Goal: Navigation & Orientation: Go to known website

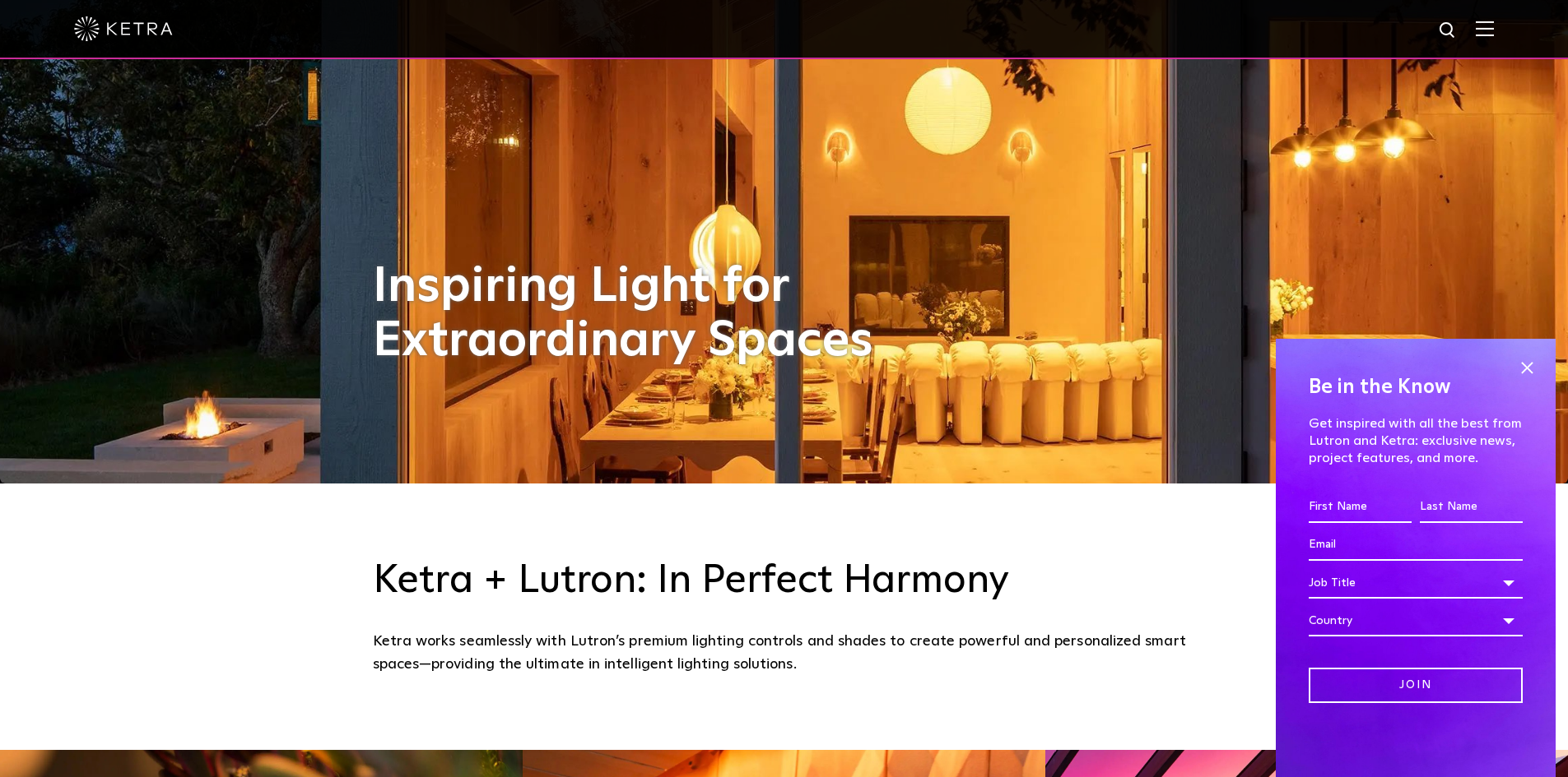
scroll to position [329, 0]
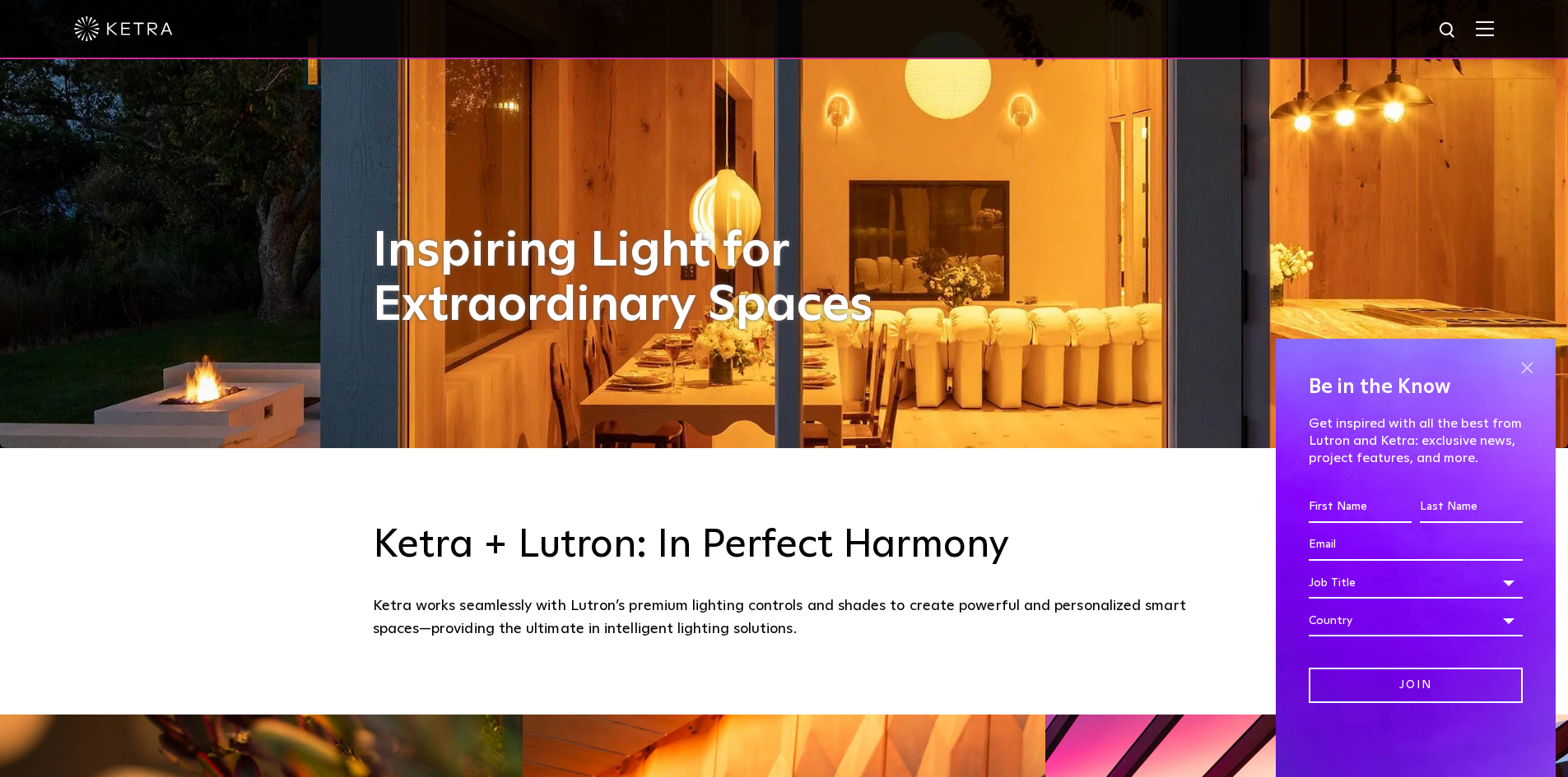
click at [1524, 361] on span at bounding box center [1527, 368] width 24 height 24
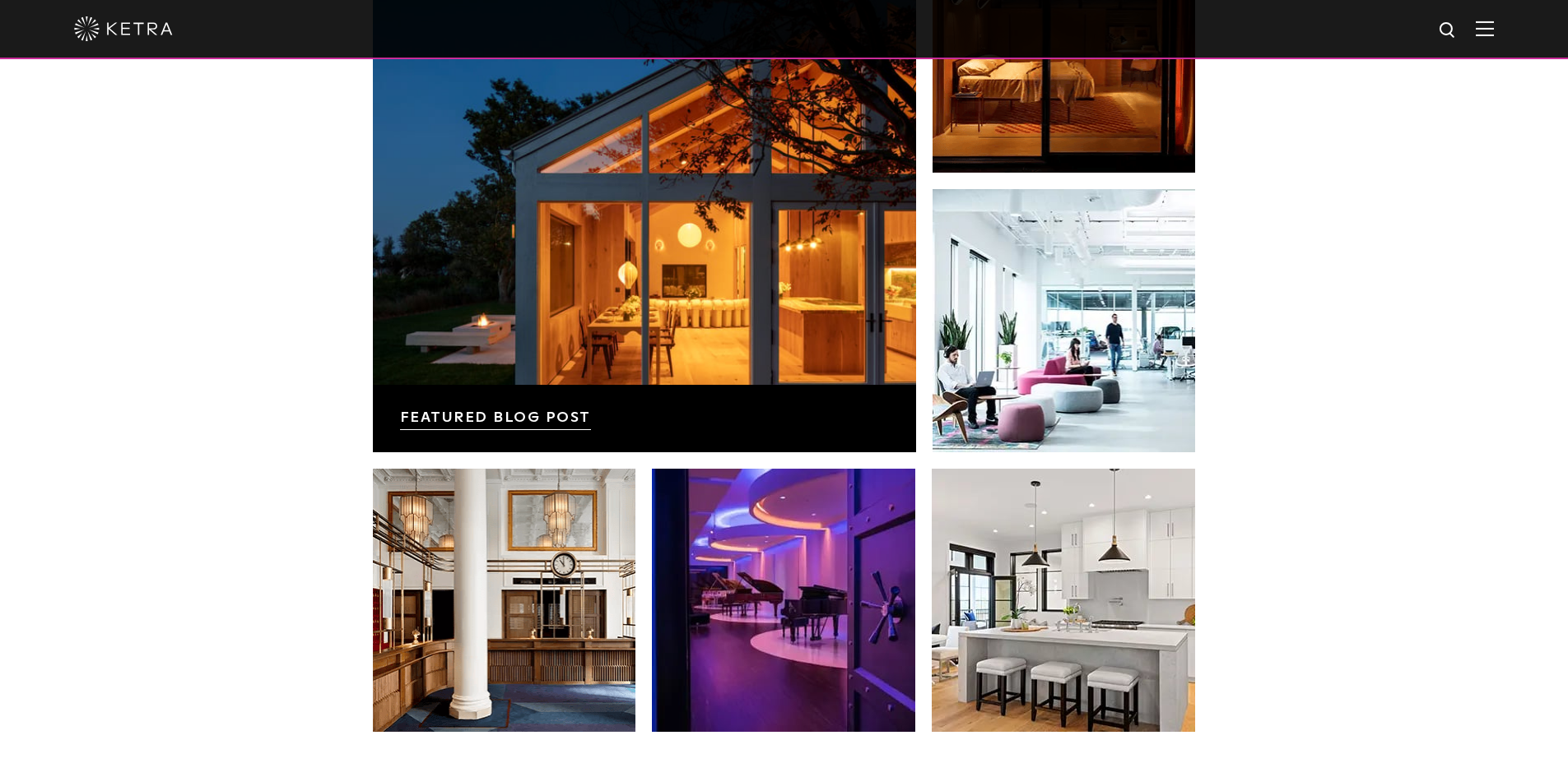
scroll to position [3208, 0]
